Goal: Book appointment/travel/reservation

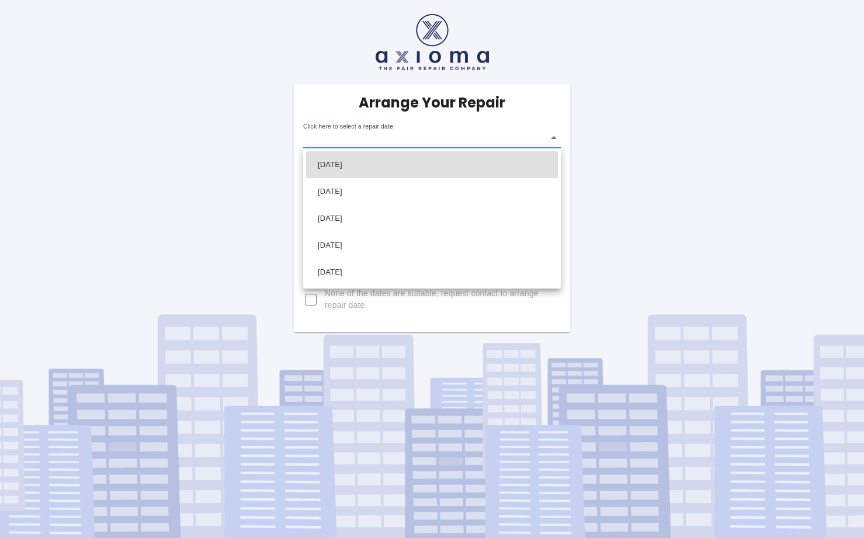
click at [556, 137] on body "Arrange Your Repair Click here to select a repair date ​ Phone Number   * [PHON…" at bounding box center [432, 269] width 864 height 538
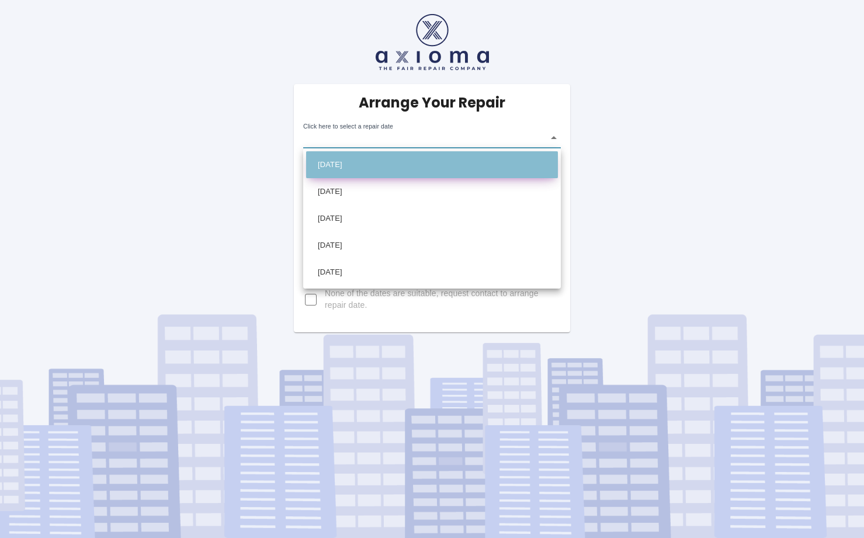
click at [472, 164] on li "[DATE]" at bounding box center [432, 164] width 252 height 27
type input "[DATE]T00:00:00.000Z"
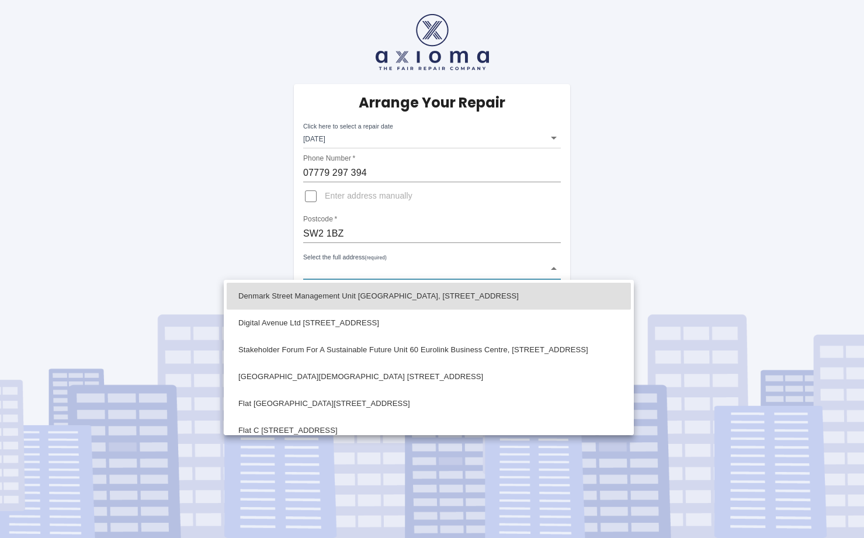
click at [325, 271] on body "Arrange Your Repair Click here to select a repair date [DATE] [DATE]T00:00:00.0…" at bounding box center [432, 269] width 864 height 538
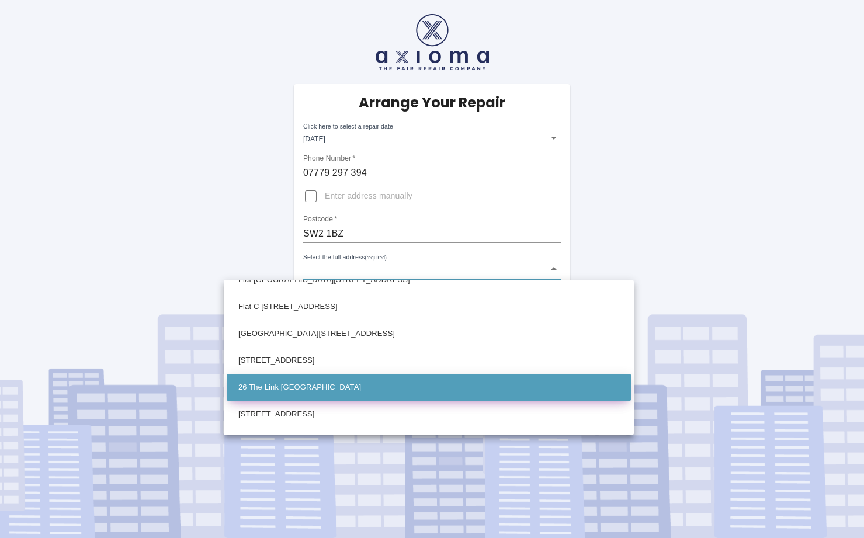
scroll to position [106, 0]
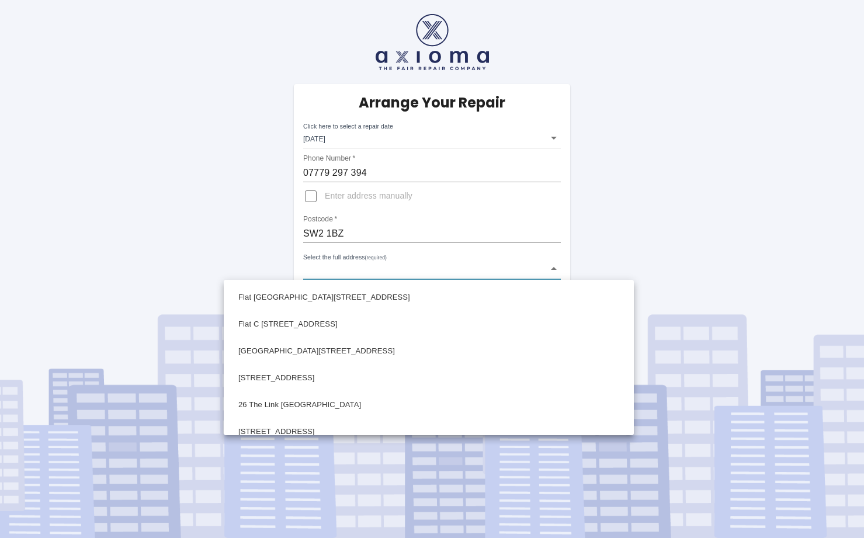
click at [313, 199] on div at bounding box center [432, 269] width 864 height 538
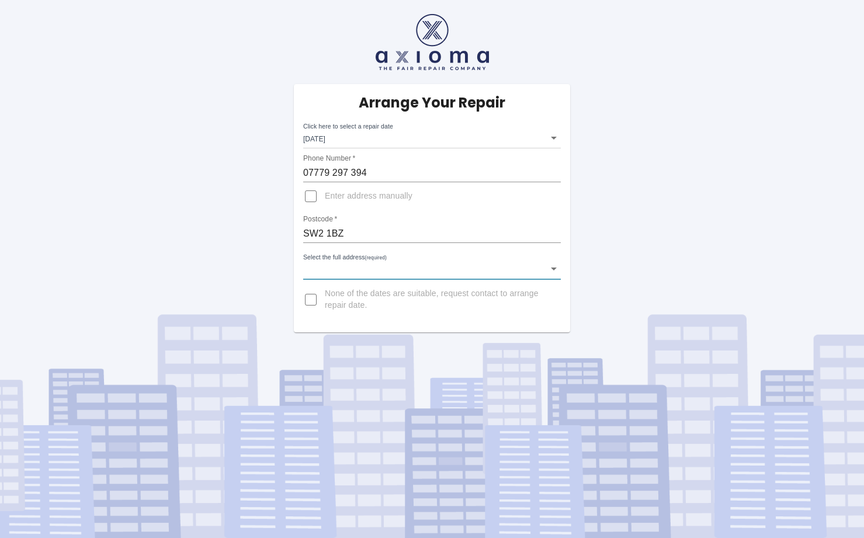
click at [313, 199] on input "Enter address manually" at bounding box center [311, 196] width 28 height 28
checkbox input "true"
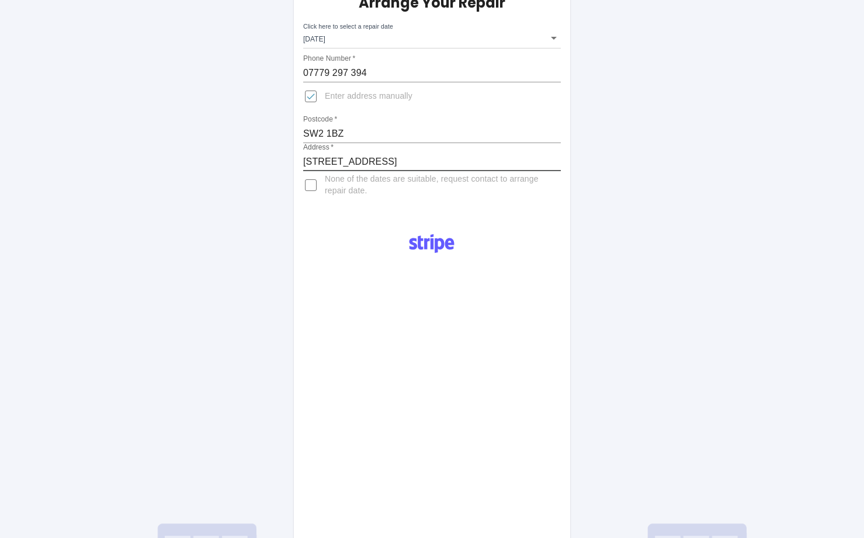
scroll to position [110, 0]
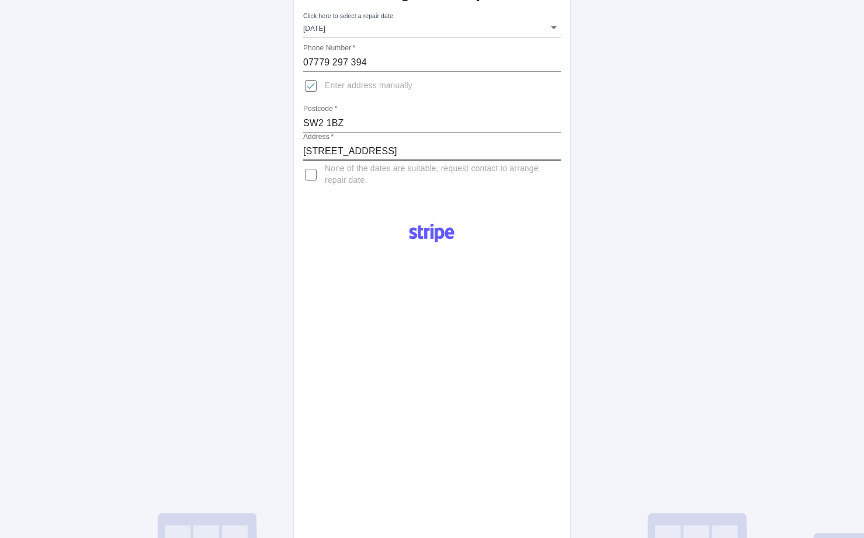
type input "[STREET_ADDRESS]"
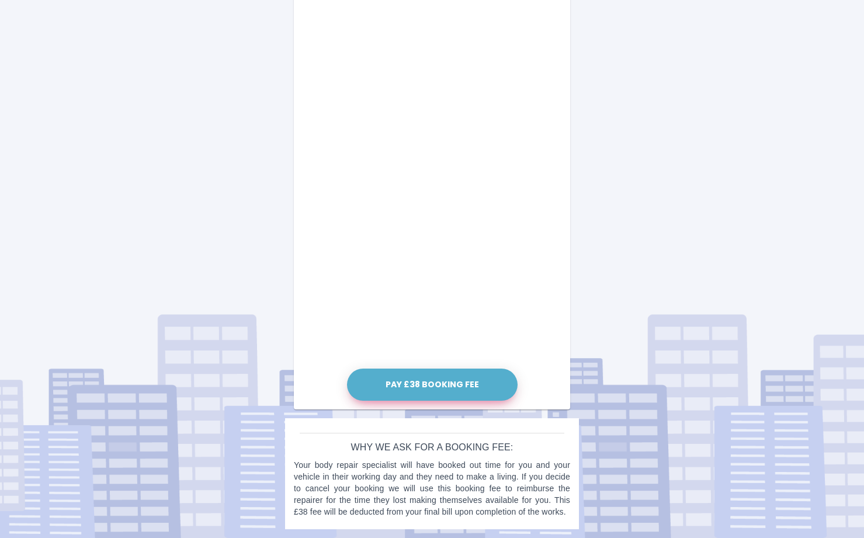
scroll to position [546, 0]
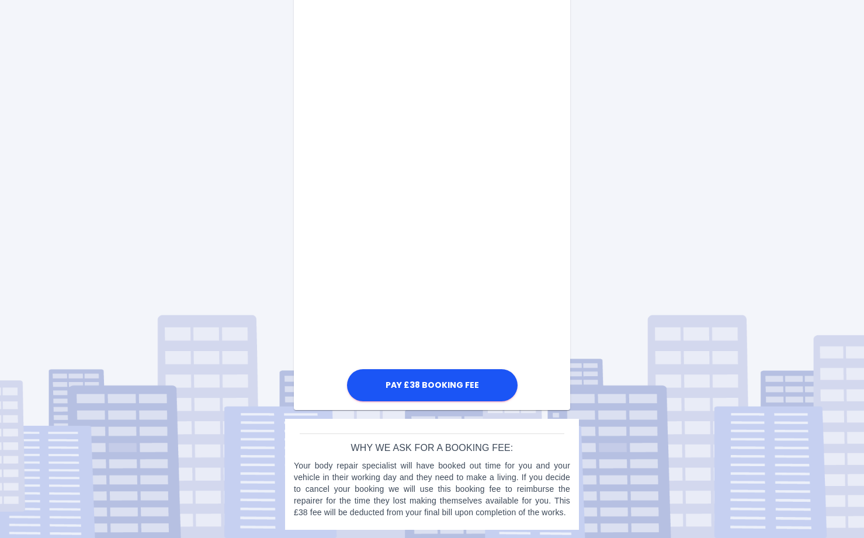
click at [537, 158] on div "Pay £38 Booking Fee" at bounding box center [432, 91] width 276 height 627
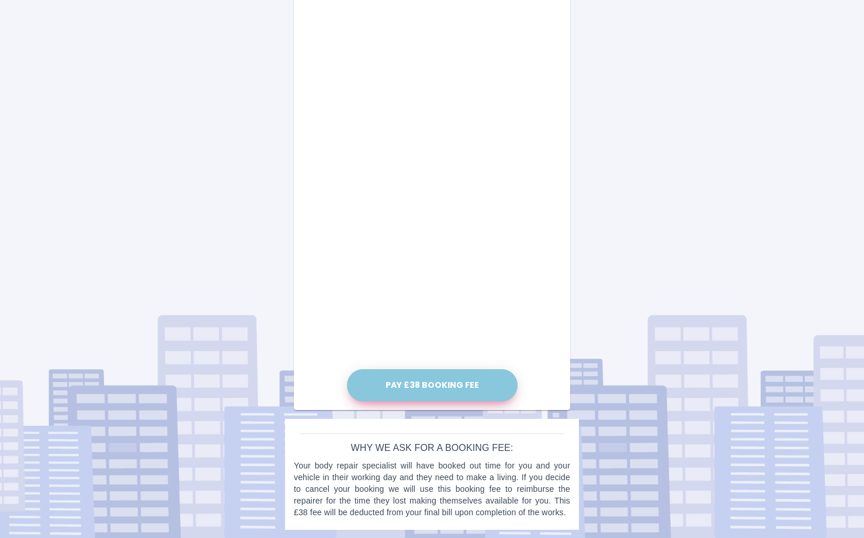
click at [406, 381] on button "Pay £38 Booking Fee" at bounding box center [432, 385] width 171 height 32
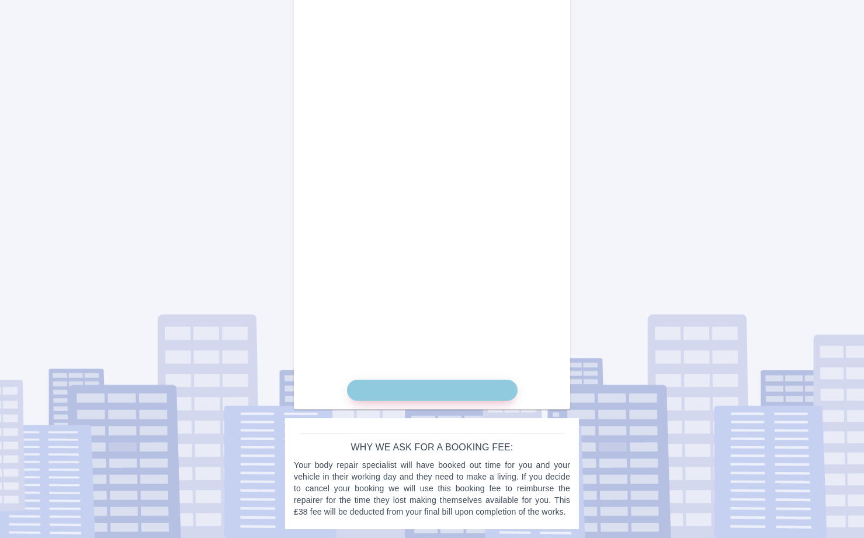
scroll to position [538, 0]
